Goal: Task Accomplishment & Management: Use online tool/utility

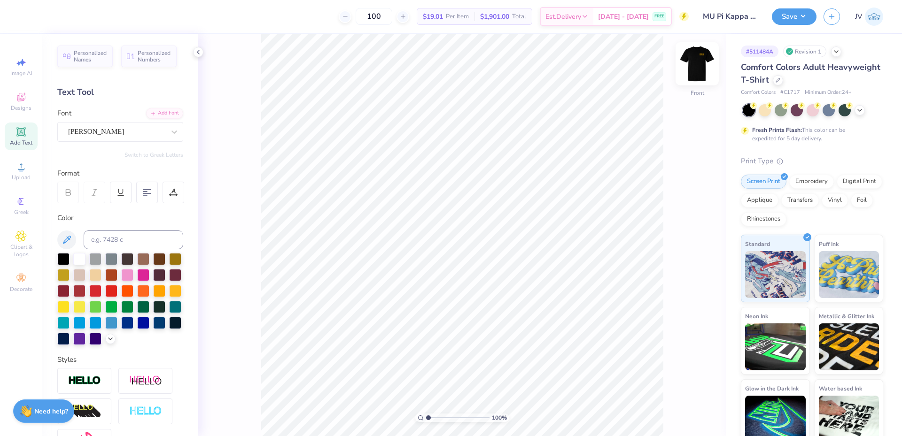
click at [697, 60] on img at bounding box center [697, 64] width 38 height 38
click at [683, 197] on input "3.50" at bounding box center [691, 192] width 34 height 13
type input "10.00"
type input "4.54"
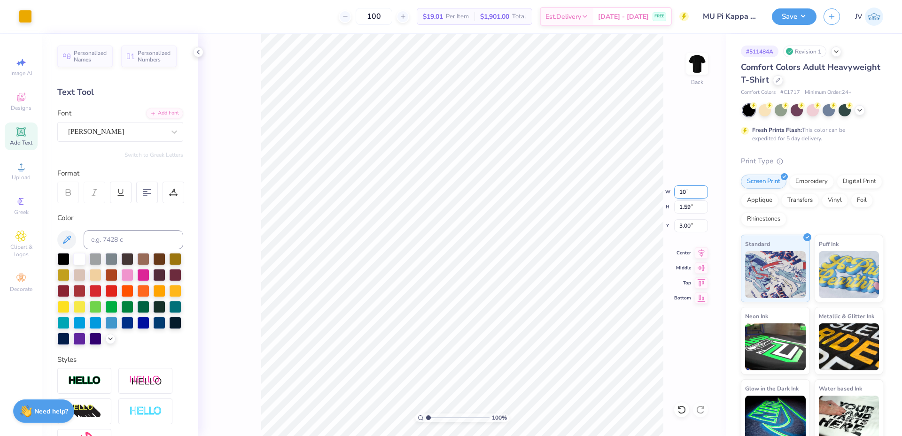
type input "1.52"
click at [699, 252] on icon at bounding box center [701, 251] width 13 height 11
click at [483, 310] on li "Ungroup" at bounding box center [501, 313] width 74 height 18
click at [23, 137] on icon at bounding box center [20, 131] width 11 height 11
click at [15, 175] on span "Upload" at bounding box center [21, 178] width 19 height 8
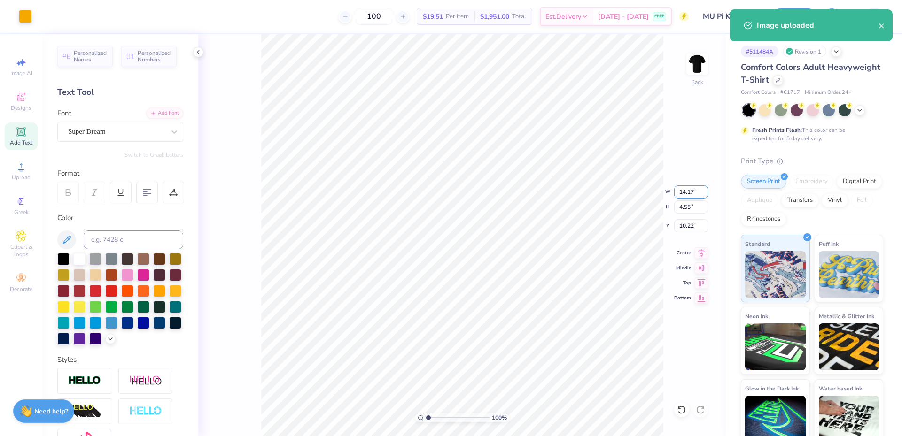
click at [688, 195] on input "14.17" at bounding box center [691, 192] width 34 height 13
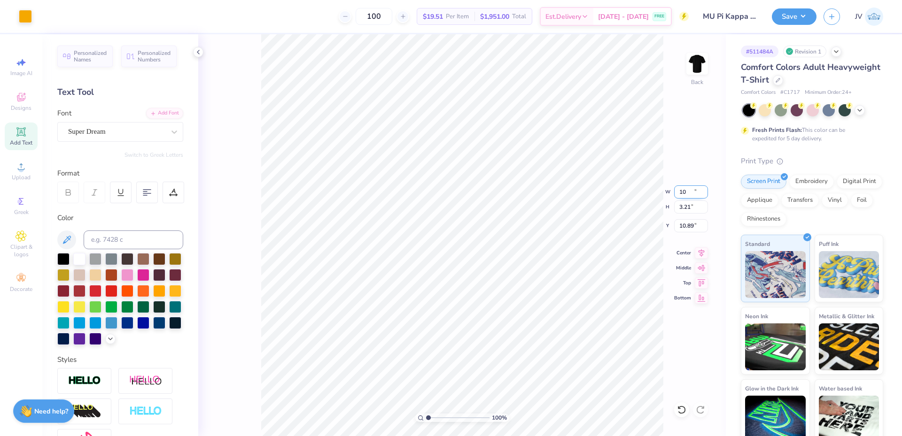
type input "10.00"
type input "3.21"
type input "10.89"
type input "3.00"
click at [681, 232] on input "10.89" at bounding box center [691, 225] width 34 height 13
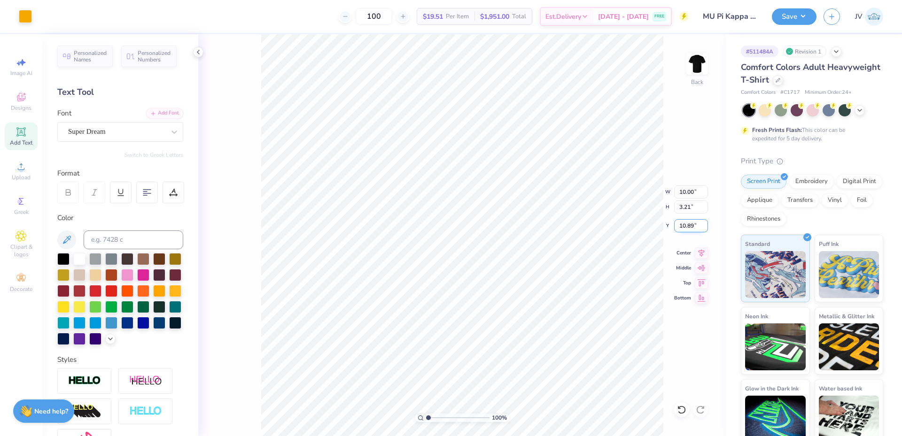
click at [681, 231] on input "10.89" at bounding box center [691, 225] width 34 height 13
type input "3.00"
click at [139, 148] on div "Personalized Names Personalized Numbers Text Tool Add Font Font [PERSON_NAME] S…" at bounding box center [120, 235] width 156 height 402
click at [127, 239] on input at bounding box center [134, 240] width 100 height 19
type input "130"
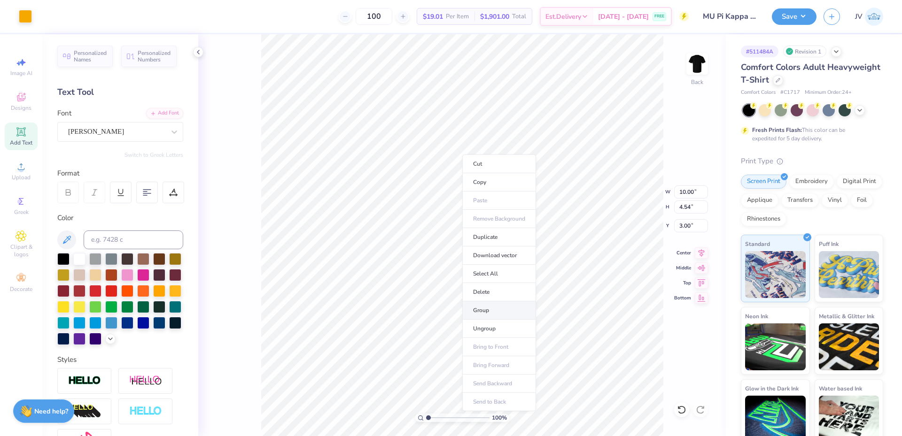
click at [479, 306] on li "Group" at bounding box center [499, 311] width 74 height 18
click at [690, 195] on input "10.00" at bounding box center [691, 192] width 34 height 13
type input ".5"
type input "3.50"
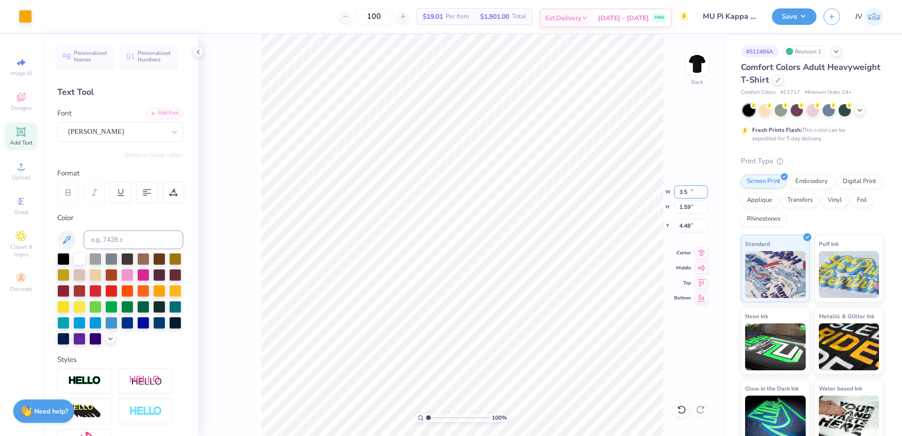
type input "1.59"
click at [681, 222] on input "4.48" at bounding box center [691, 225] width 34 height 13
type input "3.00"
click at [699, 62] on img at bounding box center [697, 64] width 38 height 38
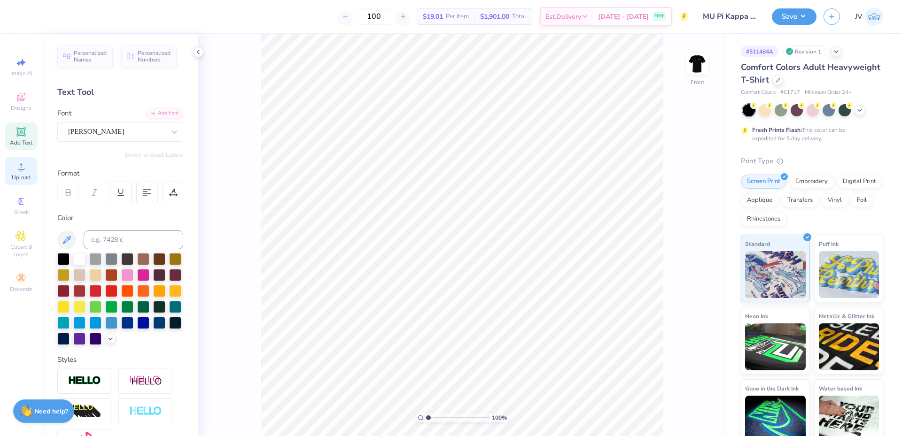
click at [20, 172] on div "Upload" at bounding box center [21, 171] width 33 height 28
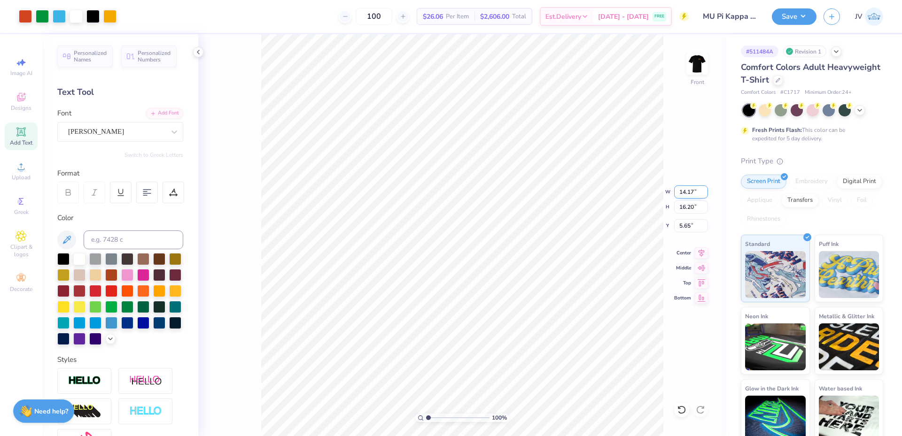
click at [687, 197] on input "14.17" at bounding box center [691, 192] width 34 height 13
type input "3.50"
type input "4.00"
type input "11.75"
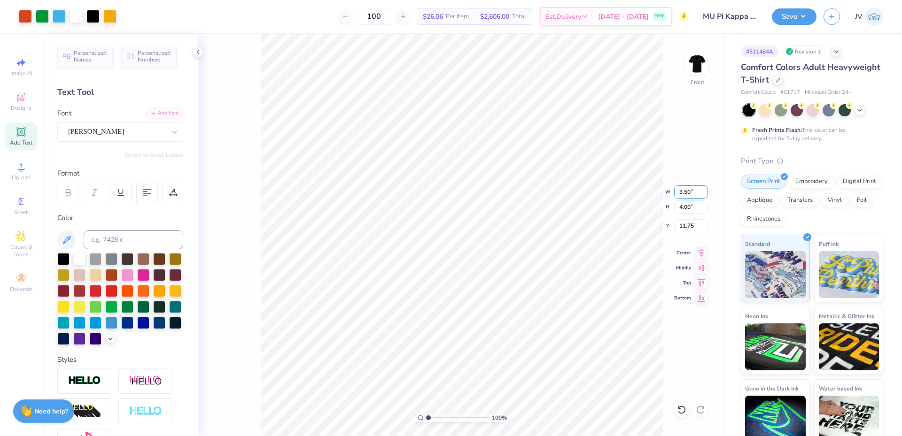
click at [676, 193] on input "3.50" at bounding box center [691, 192] width 34 height 13
type input "12.00"
type input "13.73"
type input "6.89"
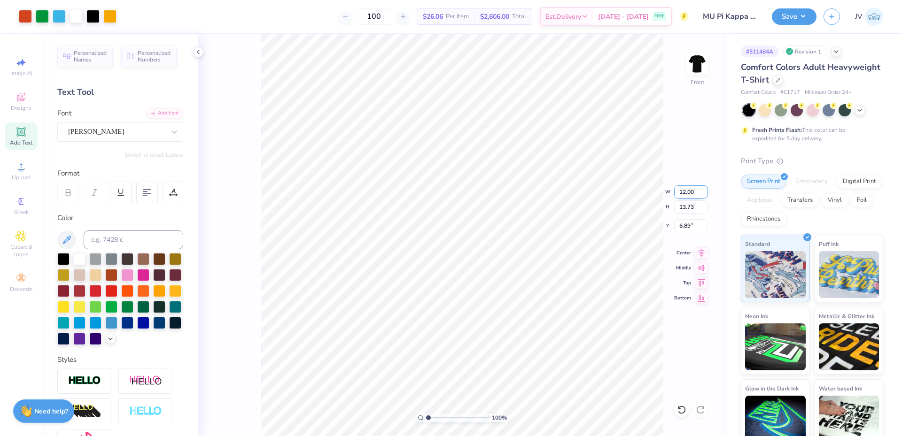
click at [686, 191] on input "12.00" at bounding box center [691, 192] width 34 height 13
type input "12.50"
type input "14.30"
click at [683, 231] on input "6.60" at bounding box center [691, 225] width 34 height 13
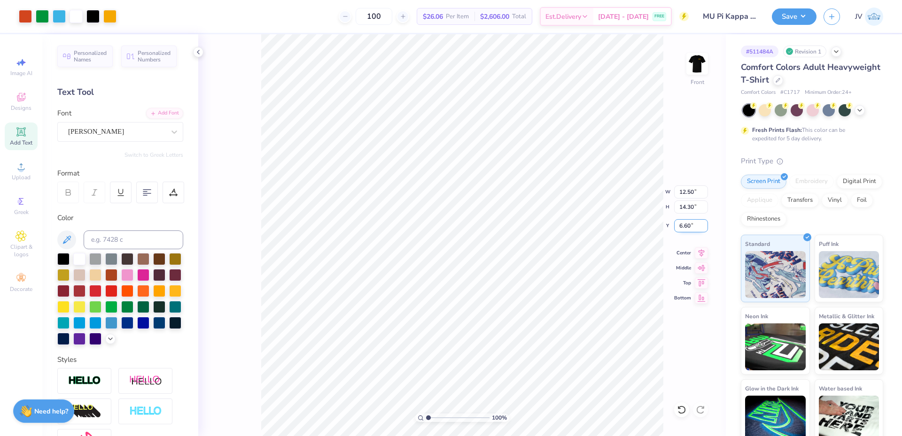
click at [683, 231] on input "6.60" at bounding box center [691, 225] width 34 height 13
type input "3.00"
click at [792, 12] on button "Save" at bounding box center [794, 15] width 45 height 16
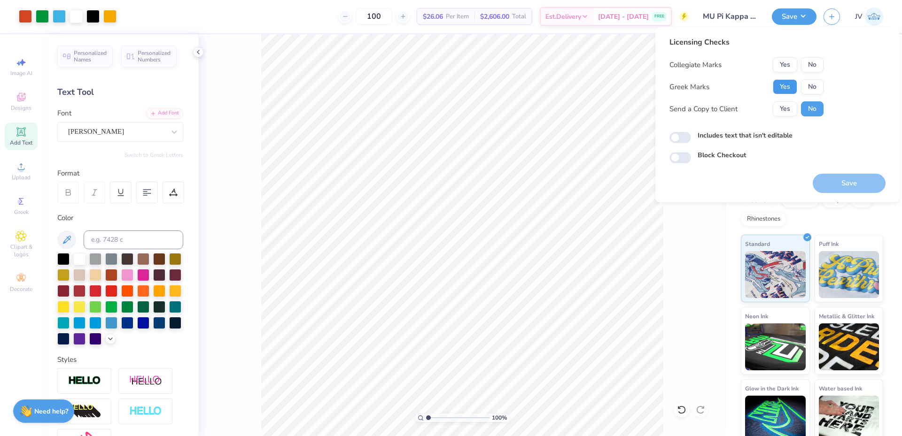
click at [784, 91] on button "Yes" at bounding box center [785, 86] width 24 height 15
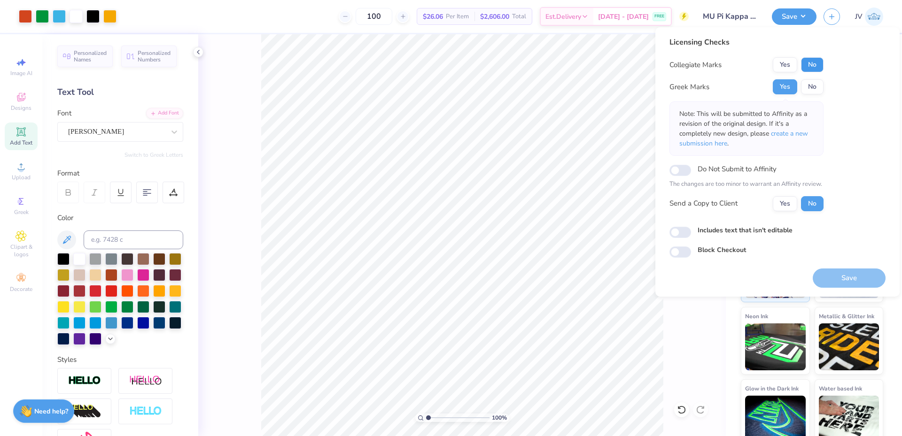
click at [814, 64] on button "No" at bounding box center [812, 64] width 23 height 15
click at [801, 134] on span "create a new submission here" at bounding box center [743, 138] width 129 height 19
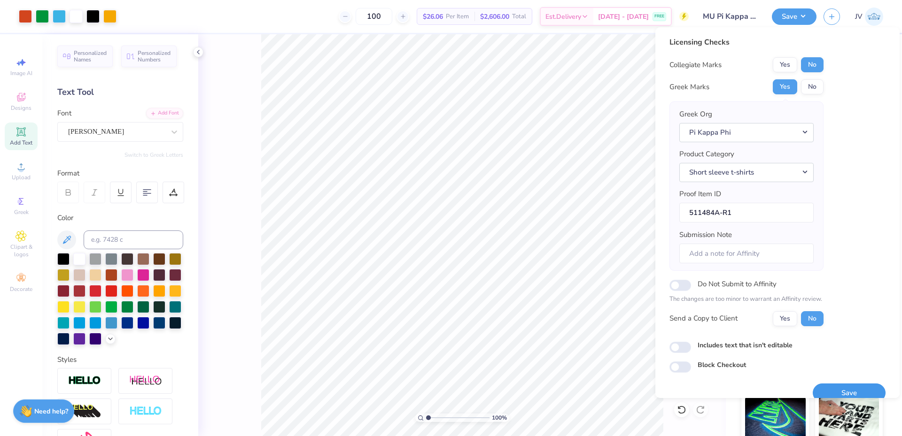
click at [856, 393] on button "Save" at bounding box center [849, 393] width 73 height 19
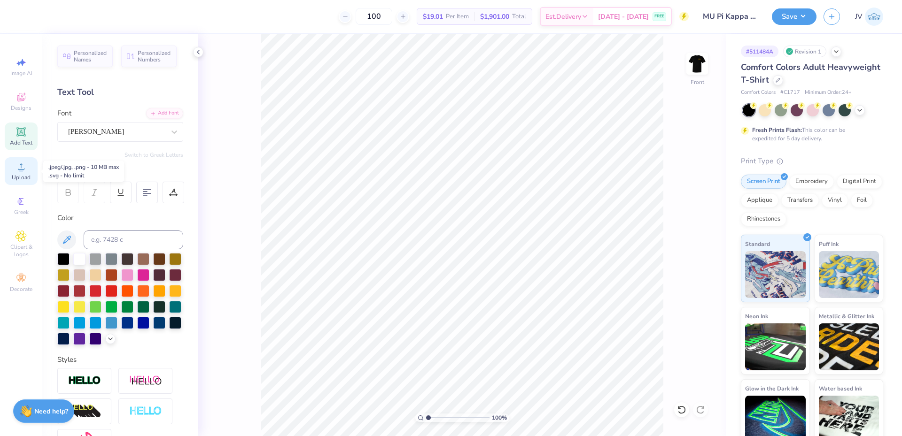
click at [21, 175] on span "Upload" at bounding box center [21, 178] width 19 height 8
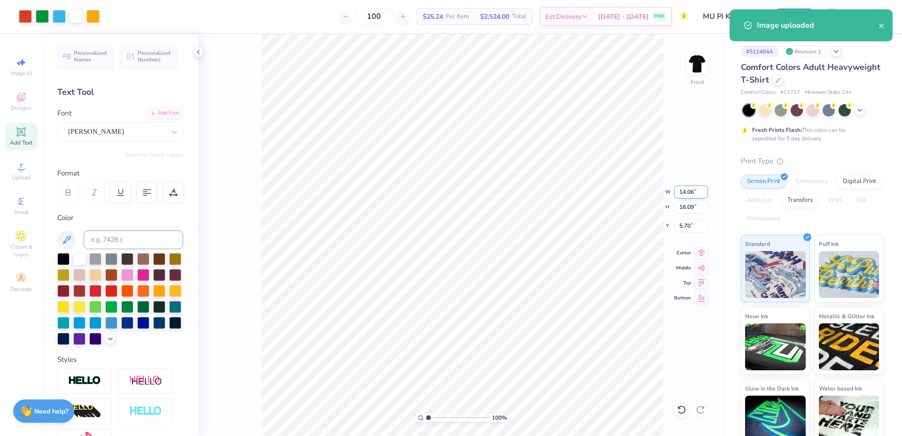
click at [687, 194] on input "14.06" at bounding box center [691, 192] width 34 height 13
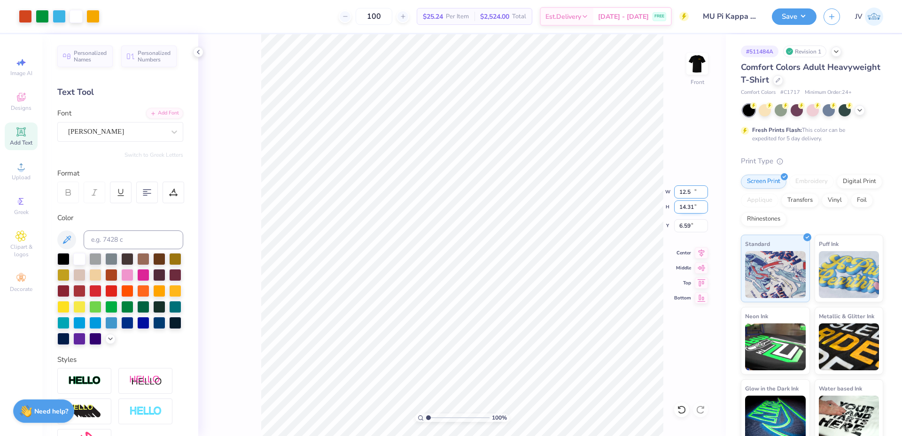
type input "12.50"
type input "14.31"
click at [682, 227] on input "6.59" at bounding box center [691, 225] width 34 height 13
type input "3.00"
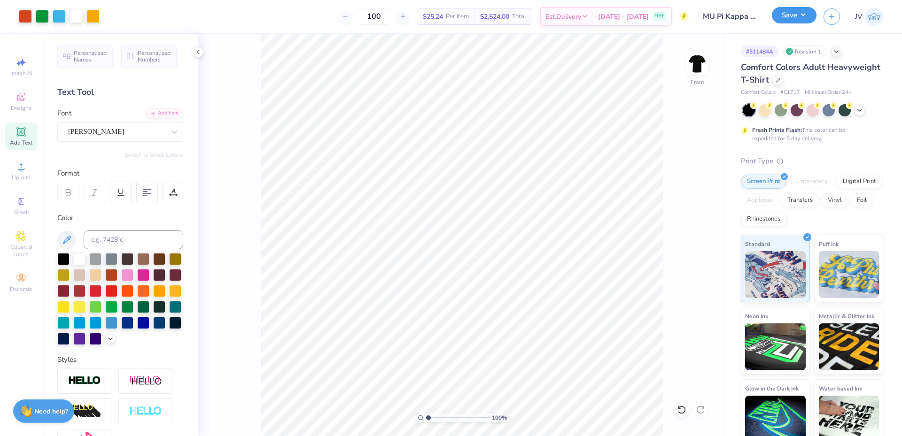
click at [789, 21] on button "Save" at bounding box center [794, 15] width 45 height 16
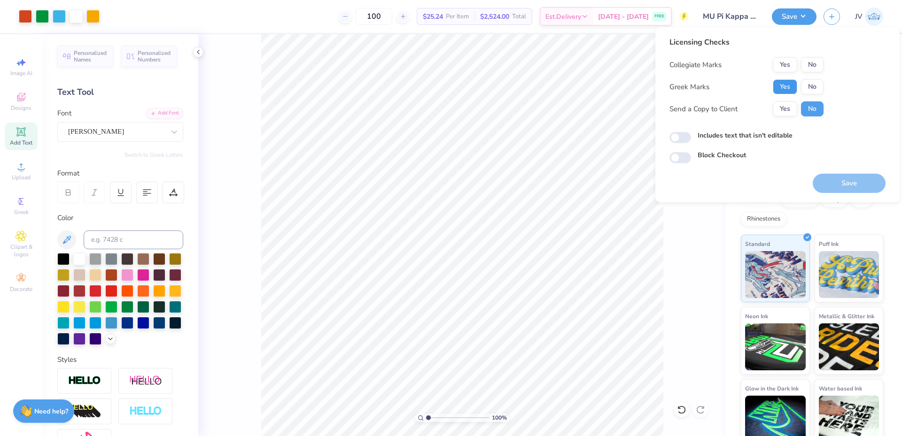
click at [786, 85] on button "Yes" at bounding box center [785, 86] width 24 height 15
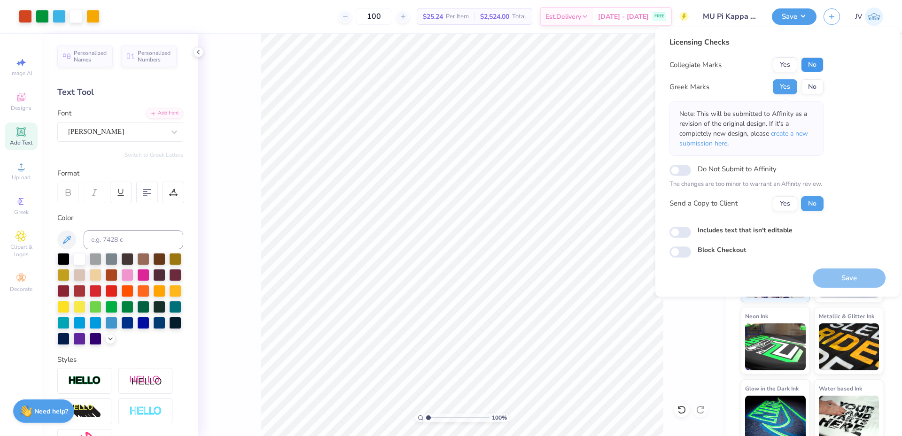
click at [810, 58] on button "No" at bounding box center [812, 64] width 23 height 15
click at [801, 130] on span "create a new submission here" at bounding box center [743, 138] width 129 height 19
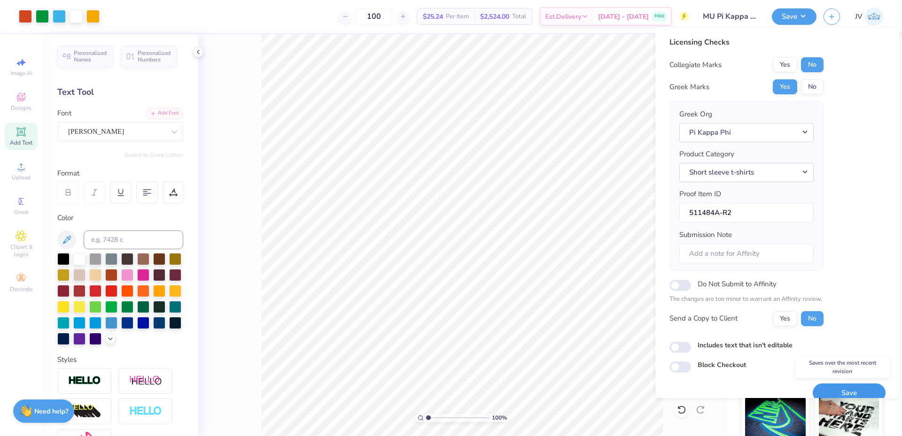
click at [838, 389] on button "Save" at bounding box center [849, 393] width 73 height 19
